Goal: Task Accomplishment & Management: Manage account settings

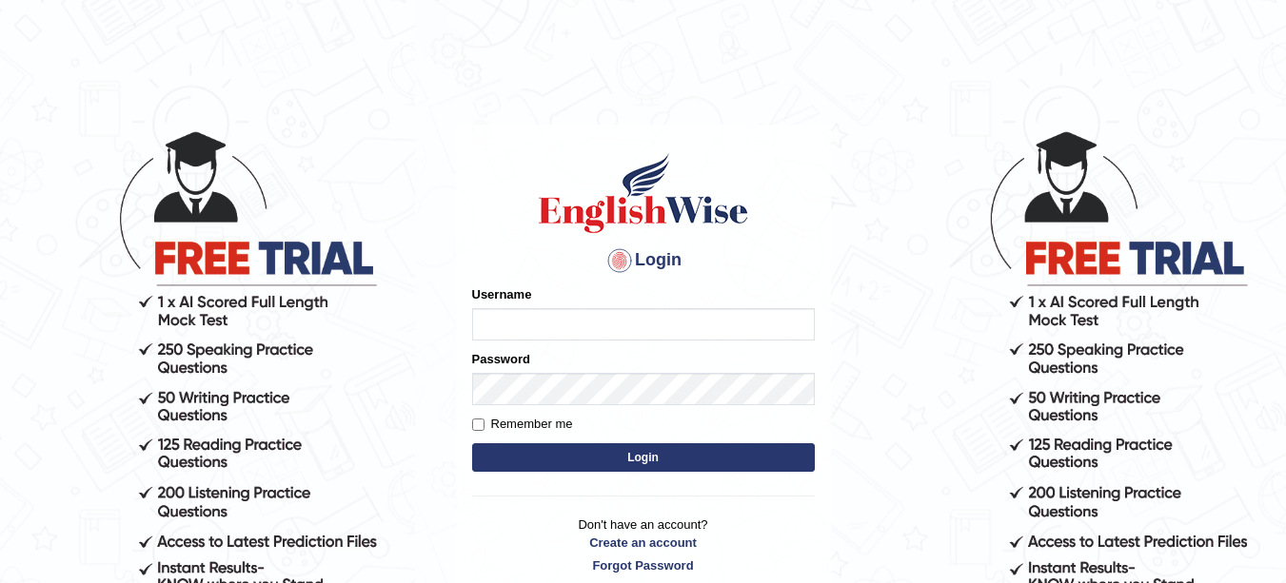
type input "yadwinder_online"
click at [567, 424] on label "Remember me" at bounding box center [522, 424] width 101 height 19
click at [484, 424] on input "Remember me" at bounding box center [478, 425] width 12 height 12
checkbox input "true"
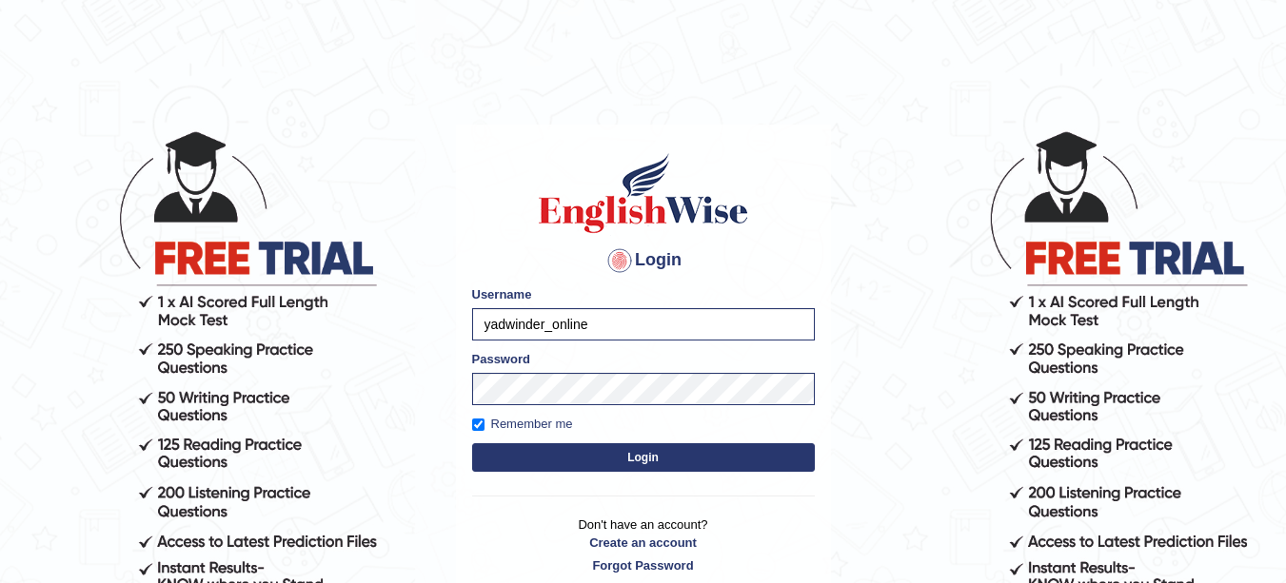
click at [593, 460] on button "Login" at bounding box center [643, 457] width 343 height 29
